Goal: Task Accomplishment & Management: Manage account settings

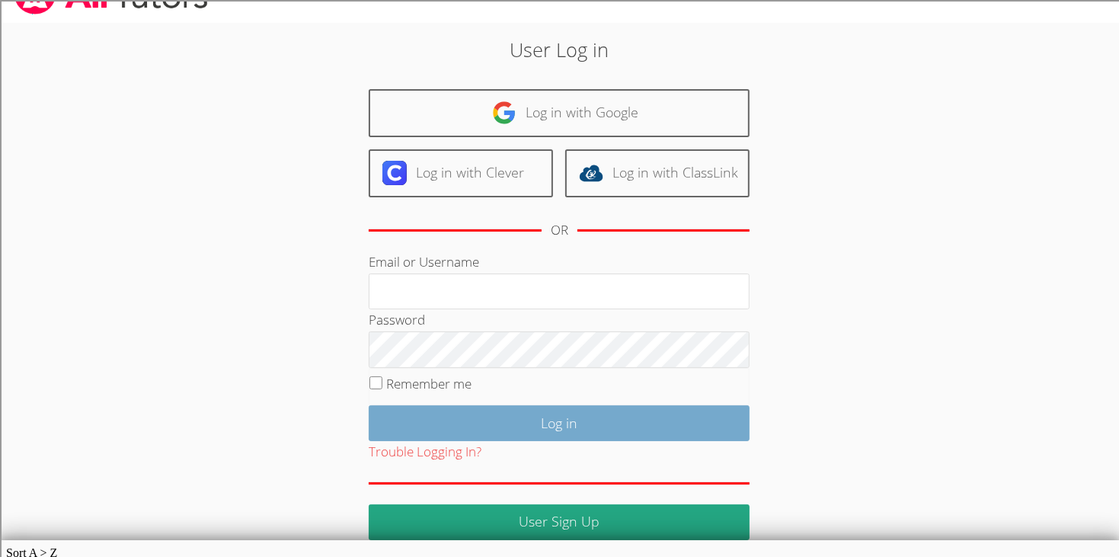
scroll to position [35, 0]
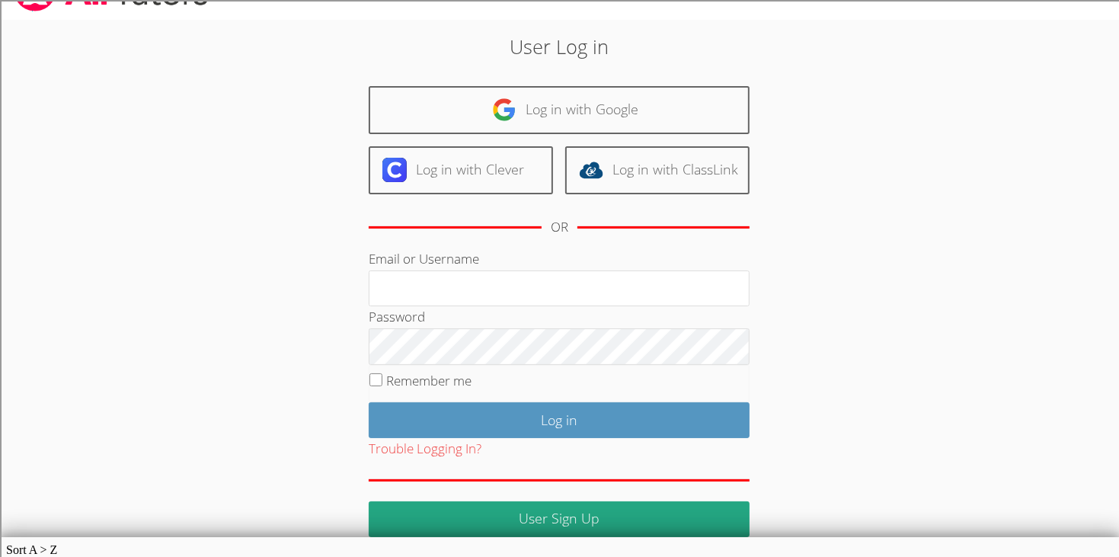
click at [375, 385] on fieldset "Remember me" at bounding box center [559, 384] width 381 height 38
click at [376, 368] on fieldset "Remember me" at bounding box center [559, 384] width 381 height 38
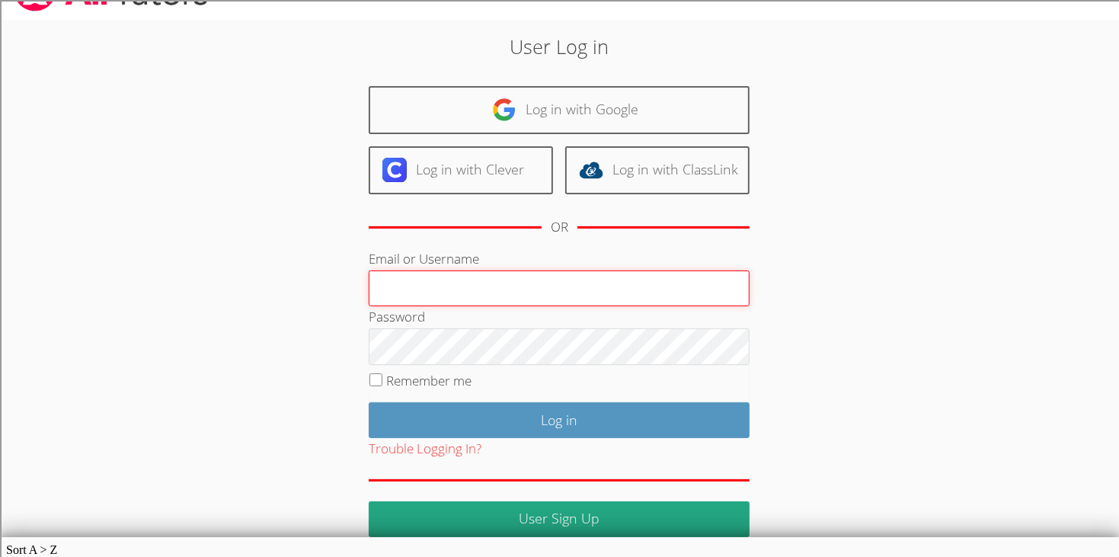
click at [472, 293] on input "Email or Username" at bounding box center [559, 288] width 381 height 37
type input "209525"
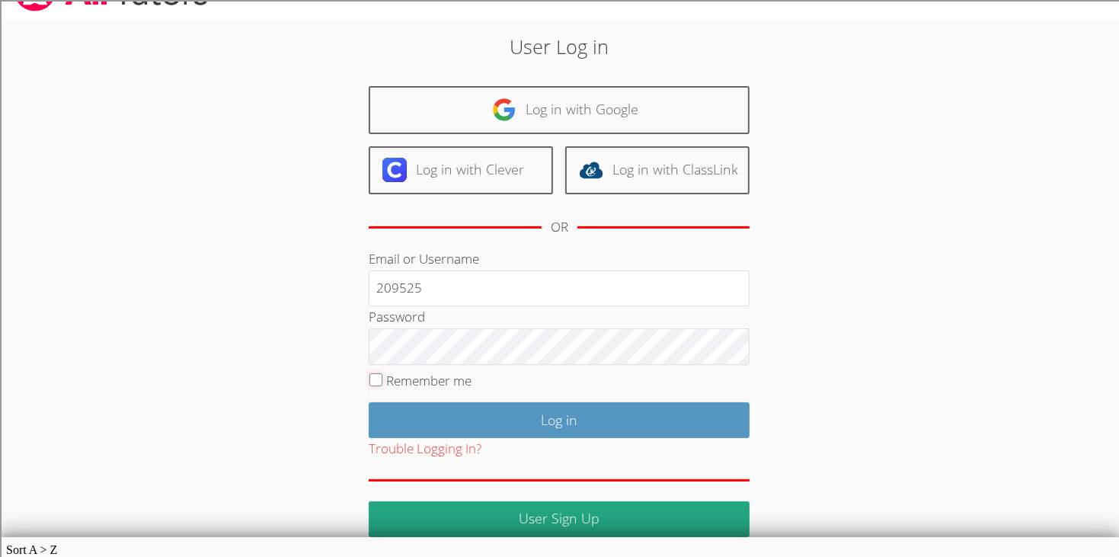
click at [374, 374] on input "Remember me" at bounding box center [375, 379] width 13 height 13
click at [381, 385] on fieldset "Remember me" at bounding box center [559, 384] width 381 height 38
click at [378, 382] on input "Remember me" at bounding box center [375, 379] width 13 height 13
checkbox input "true"
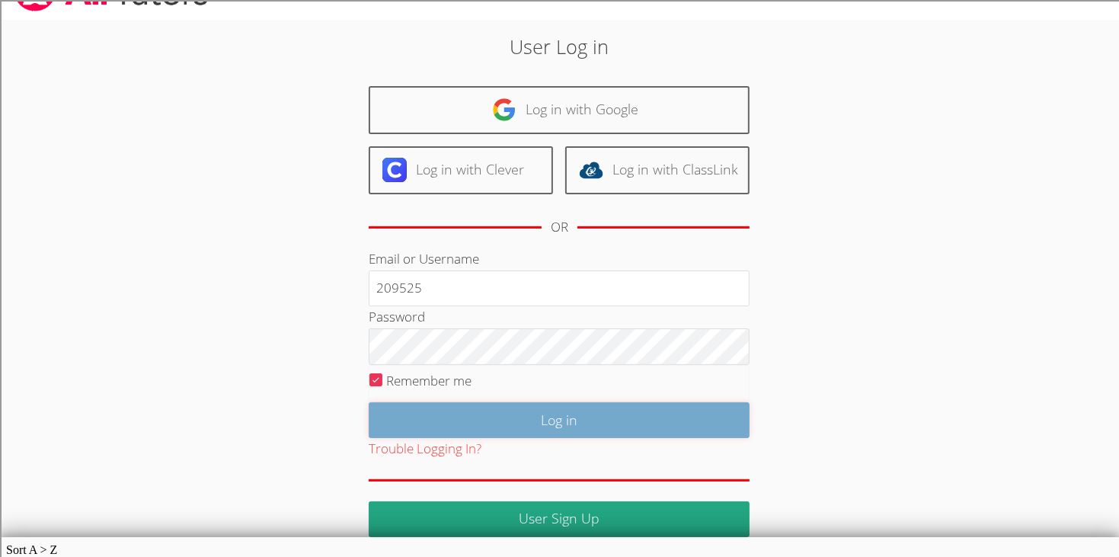
click at [621, 423] on input "Log in" at bounding box center [559, 420] width 381 height 36
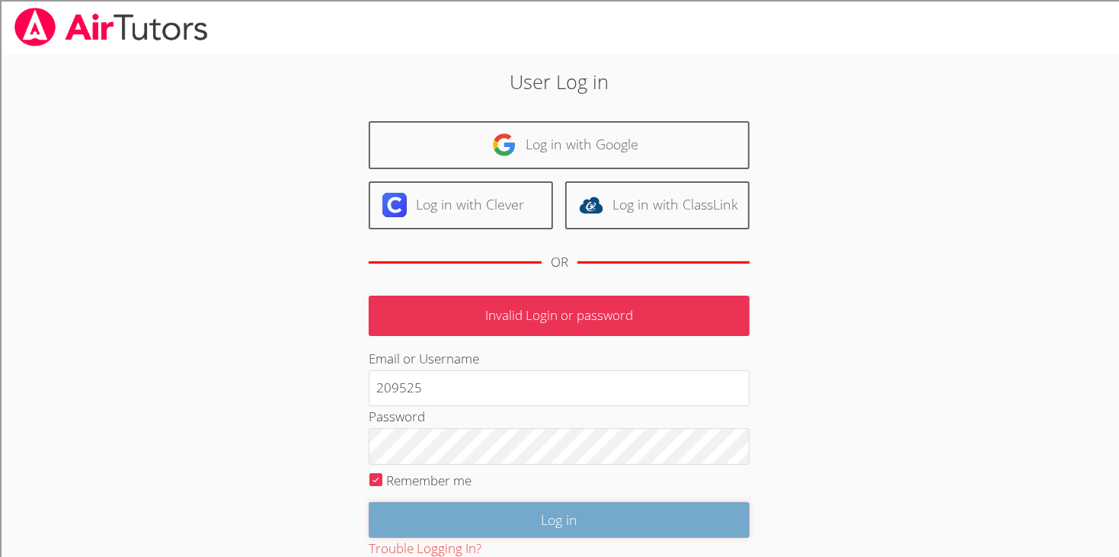
click at [614, 502] on input "Log in" at bounding box center [559, 520] width 381 height 36
click at [615, 502] on input "Log in" at bounding box center [559, 520] width 381 height 36
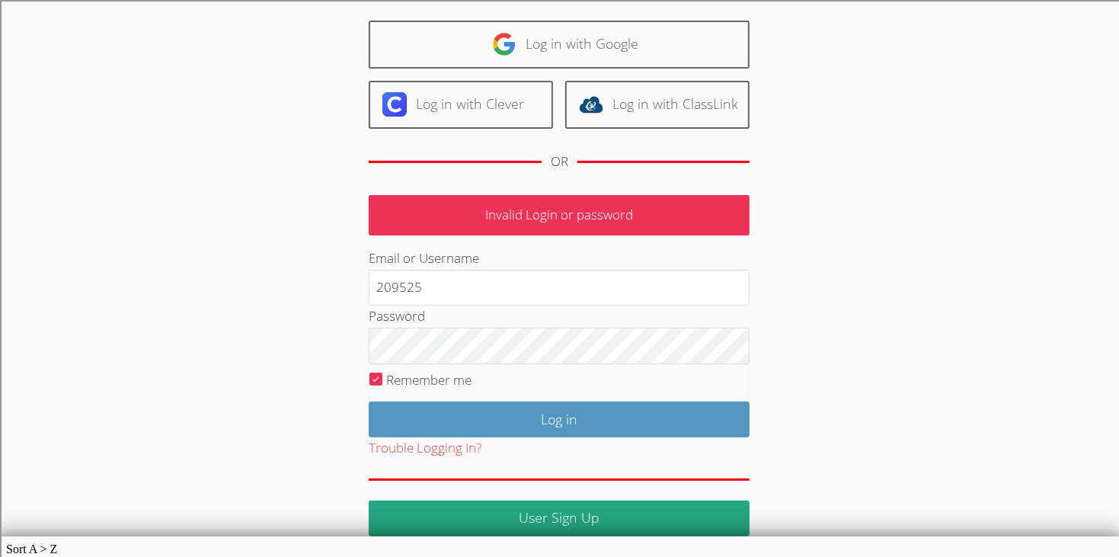
click at [637, 456] on html "User Log in Log in with Google Log in with Clever Log in with ClassLink OR Inva…" at bounding box center [559, 177] width 1119 height 557
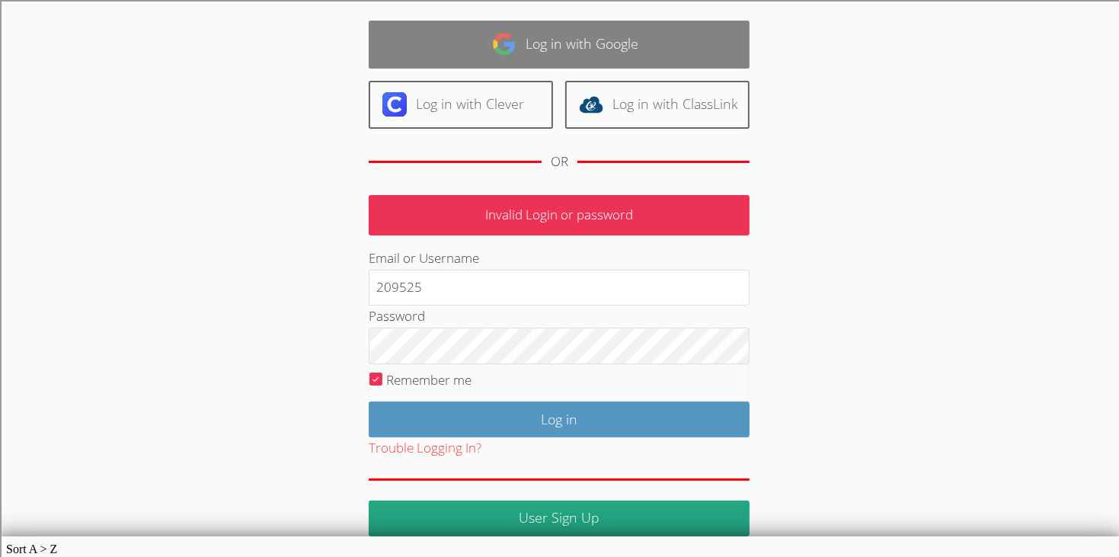
click at [630, 39] on link "Log in with Google" at bounding box center [559, 45] width 381 height 48
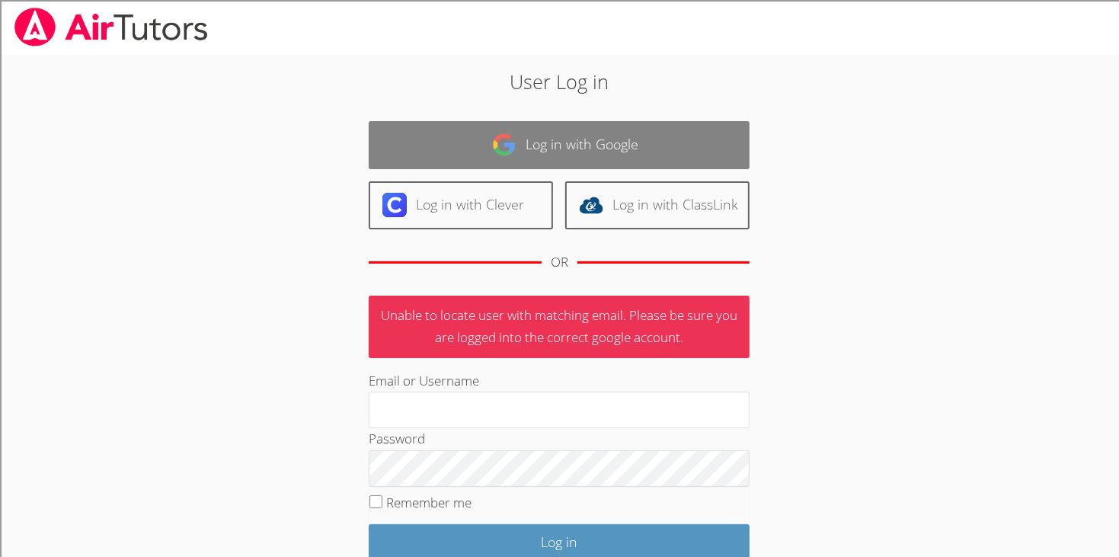
click at [598, 147] on link "Log in with Google" at bounding box center [559, 145] width 381 height 48
